Goal: Check status: Check status

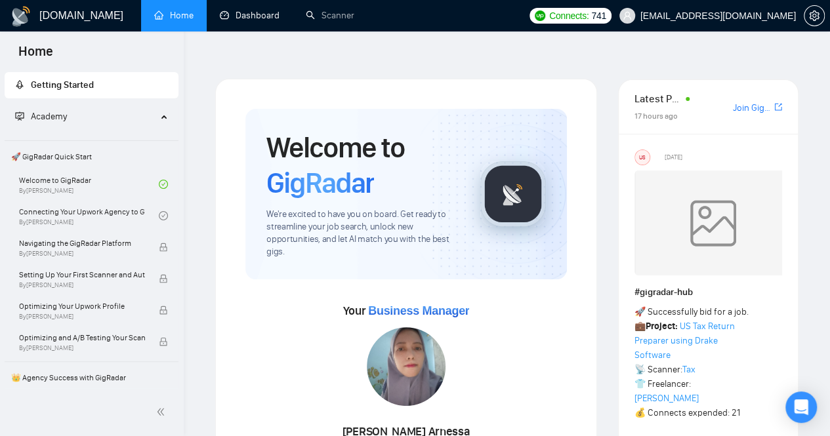
drag, startPoint x: 256, startPoint y: 13, endPoint x: 274, endPoint y: 34, distance: 27.5
click at [256, 13] on link "Dashboard" at bounding box center [250, 15] width 60 height 11
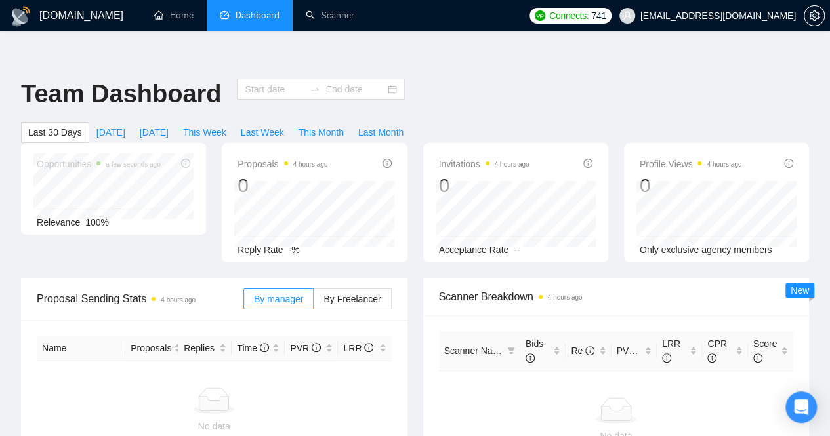
type input "[DATE]"
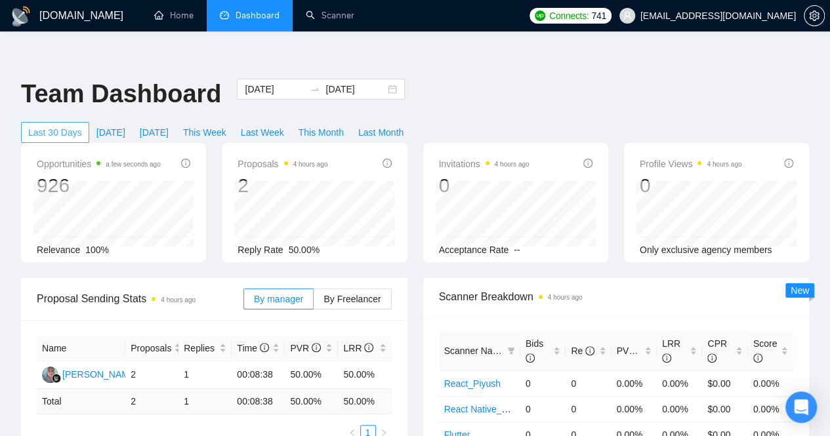
click at [82, 125] on span "Last 30 Days" at bounding box center [55, 132] width 54 height 14
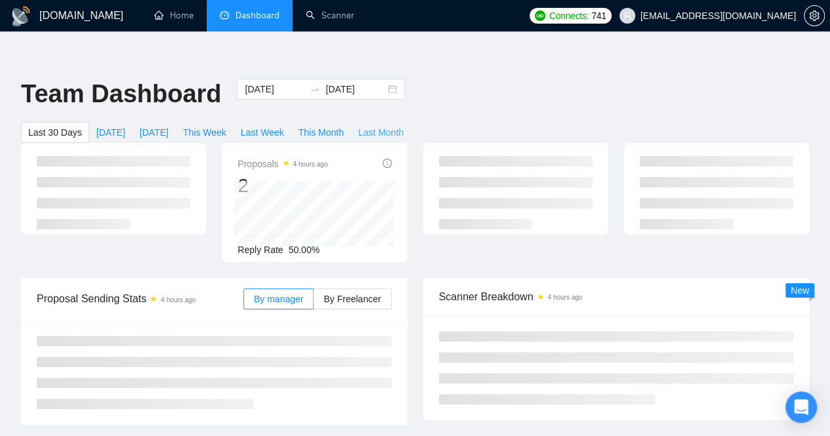
click at [403, 125] on span "Last Month" at bounding box center [380, 132] width 45 height 14
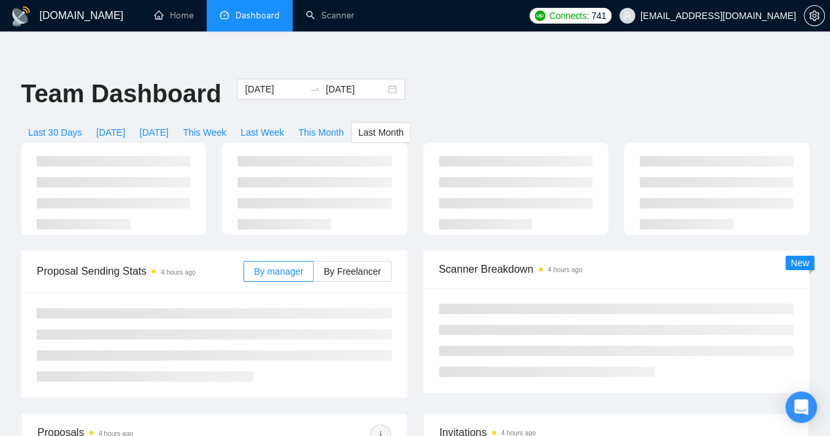
type input "[DATE]"
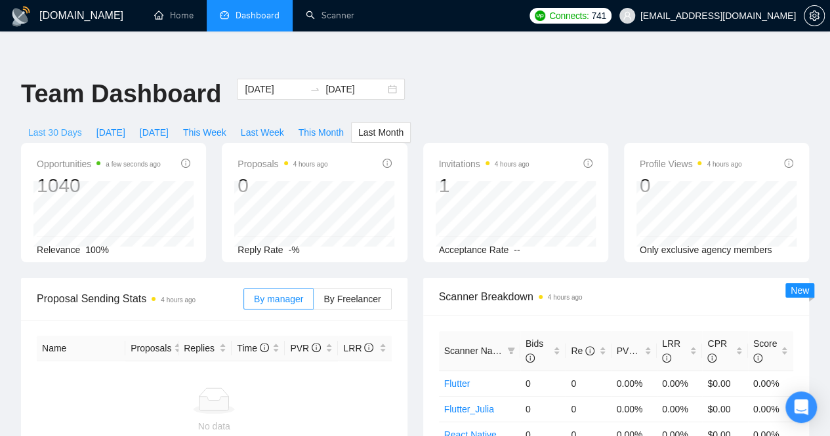
click at [82, 125] on span "Last 30 Days" at bounding box center [55, 132] width 54 height 14
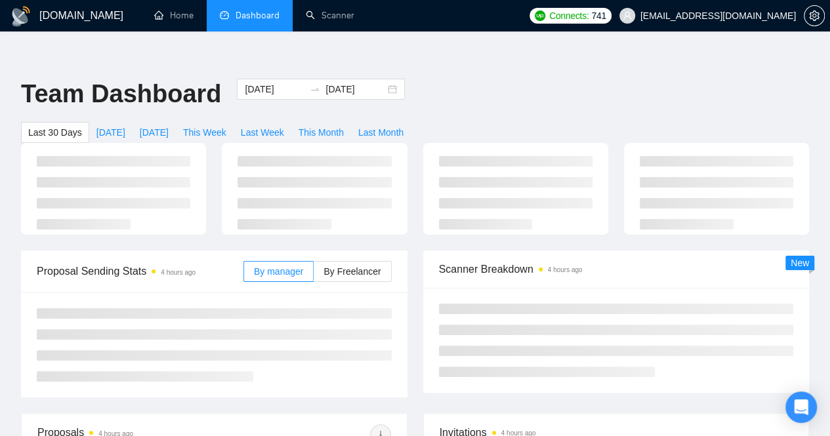
type input "[DATE]"
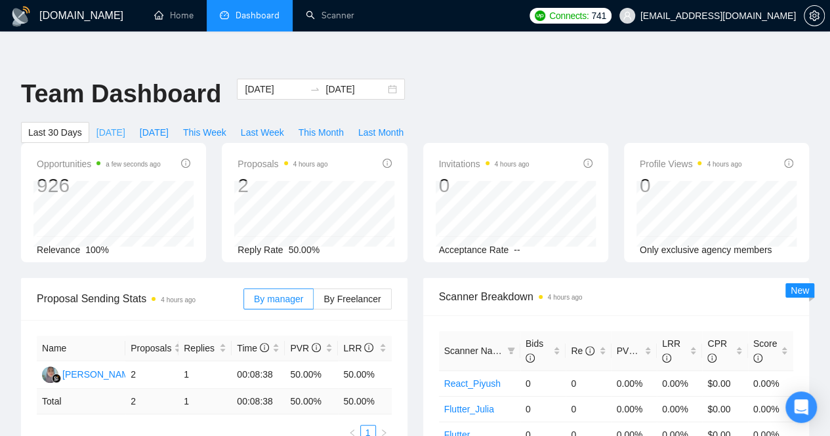
click at [125, 125] on span "[DATE]" at bounding box center [110, 132] width 29 height 14
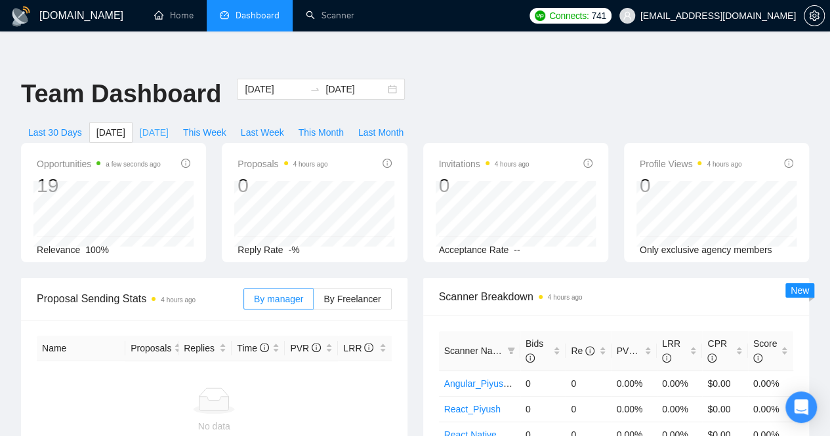
click at [169, 125] on span "[DATE]" at bounding box center [154, 132] width 29 height 14
type input "[DATE]"
click at [177, 17] on link "Home" at bounding box center [173, 15] width 39 height 11
